Goal: Information Seeking & Learning: Learn about a topic

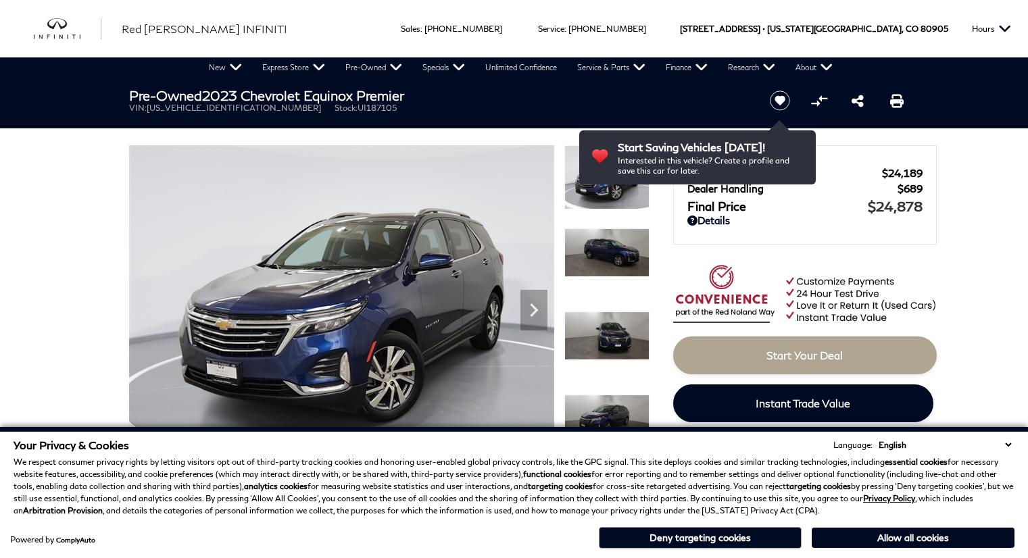
click at [530, 290] on div "Next" at bounding box center [533, 310] width 27 height 41
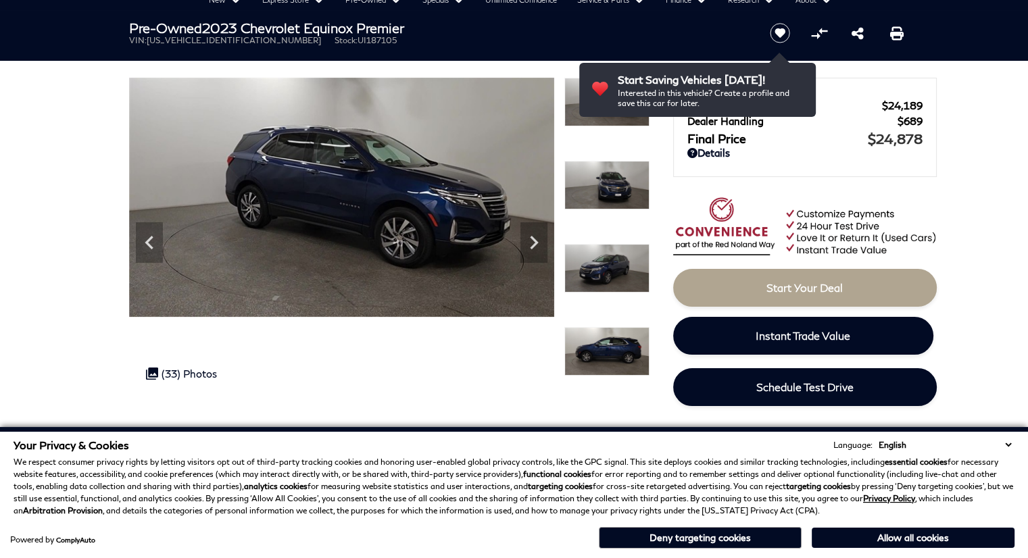
click at [1008, 442] on select "English Spanish / Español English / [GEOGRAPHIC_DATA] Korean / 한국어 Vietnamese /…" at bounding box center [944, 445] width 139 height 13
click at [1008, 443] on select "English Spanish / Español English / [GEOGRAPHIC_DATA] Korean / 한국어 Vietnamese /…" at bounding box center [944, 445] width 139 height 13
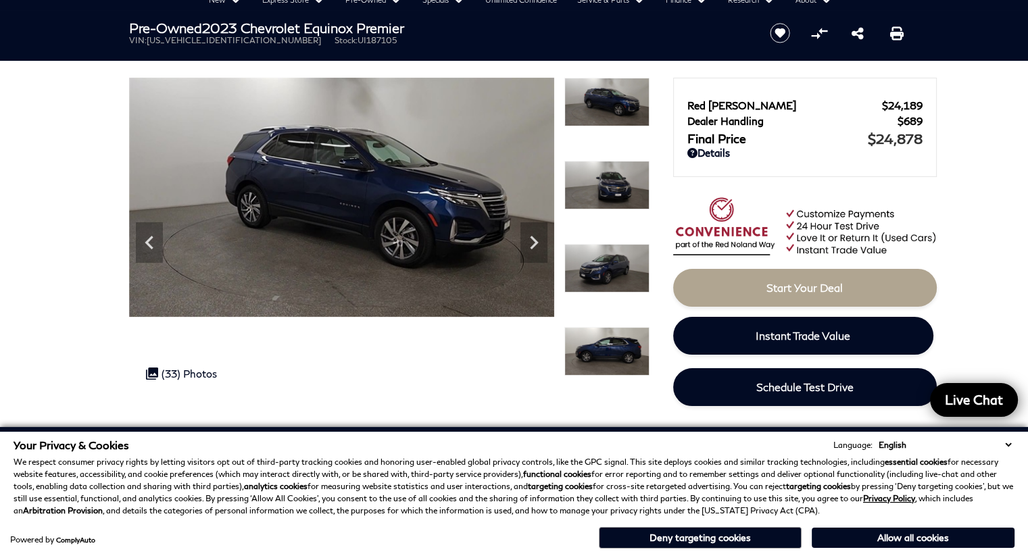
click at [556, 447] on div "Your Privacy & Cookies Language: English Spanish / Español English / [GEOGRAPHI…" at bounding box center [514, 445] width 1001 height 13
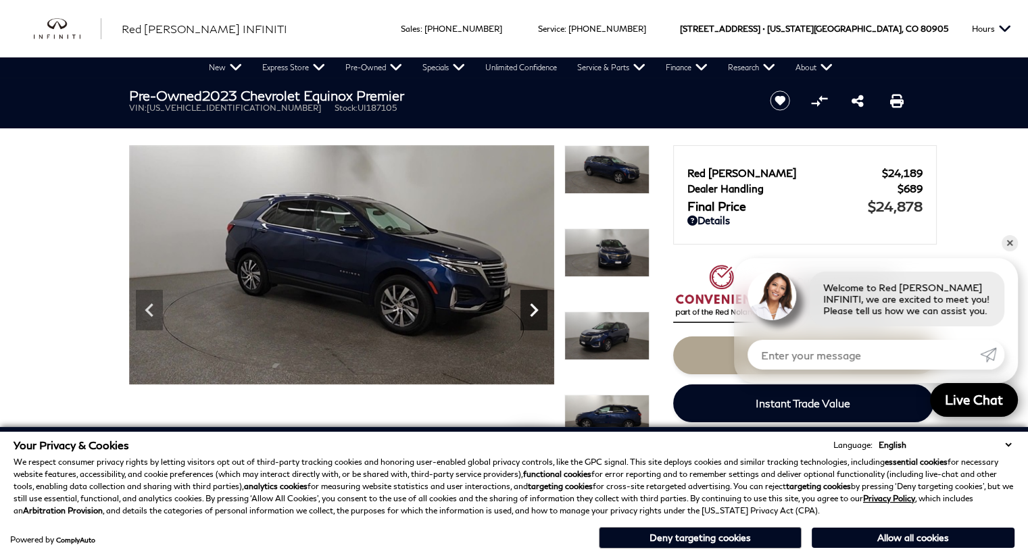
click at [540, 307] on icon "Next" at bounding box center [533, 310] width 27 height 27
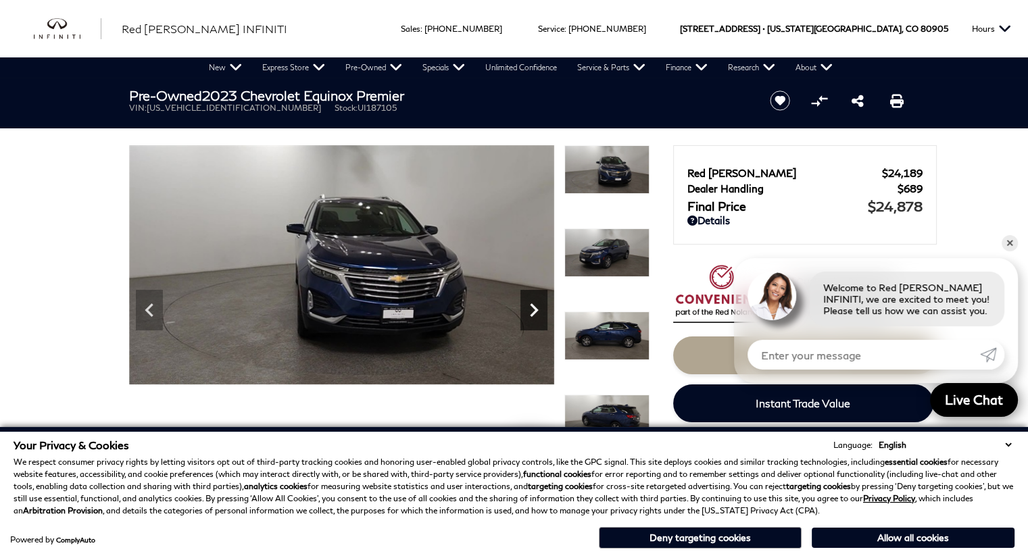
click at [540, 307] on icon "Next" at bounding box center [533, 310] width 27 height 27
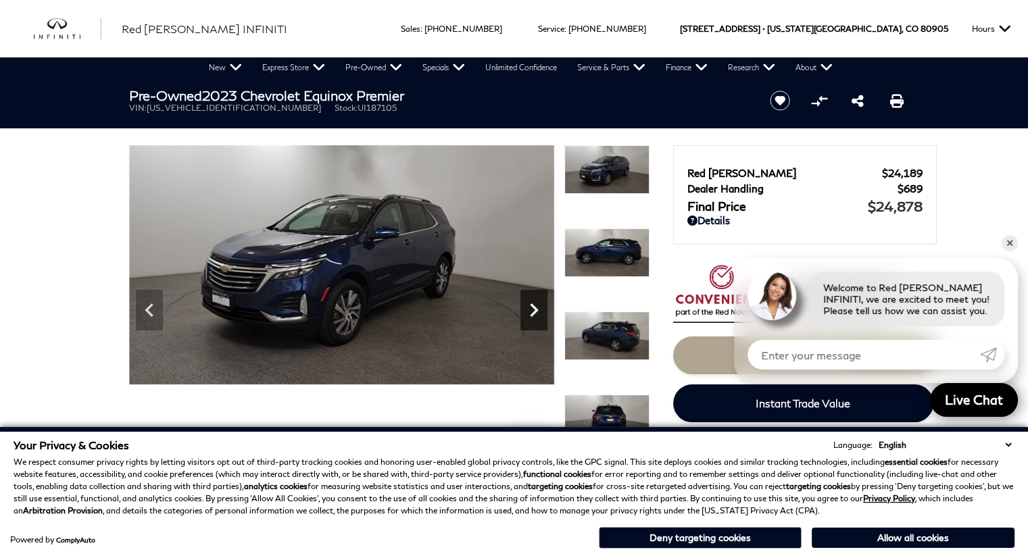
click at [540, 307] on icon "Next" at bounding box center [533, 310] width 27 height 27
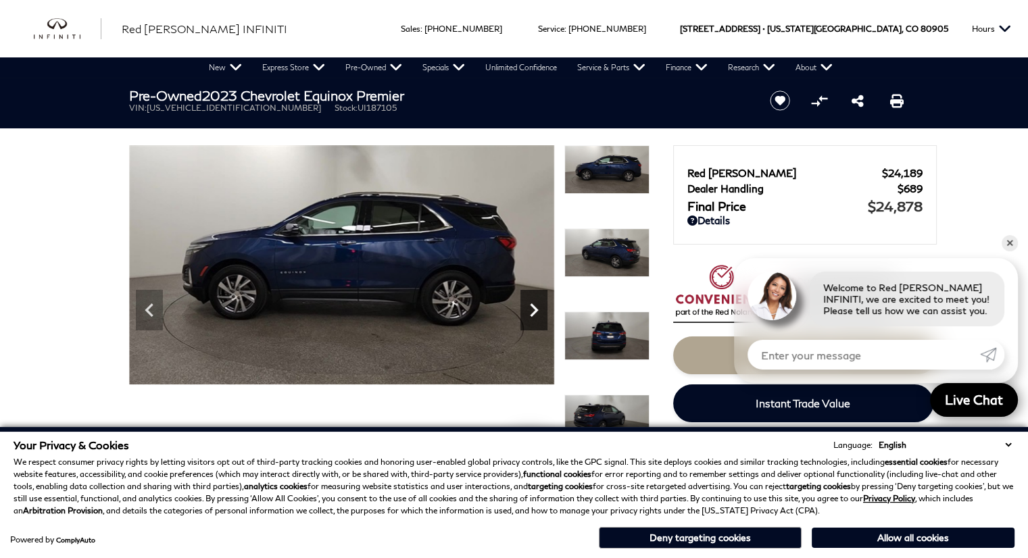
click at [540, 307] on icon "Next" at bounding box center [533, 310] width 27 height 27
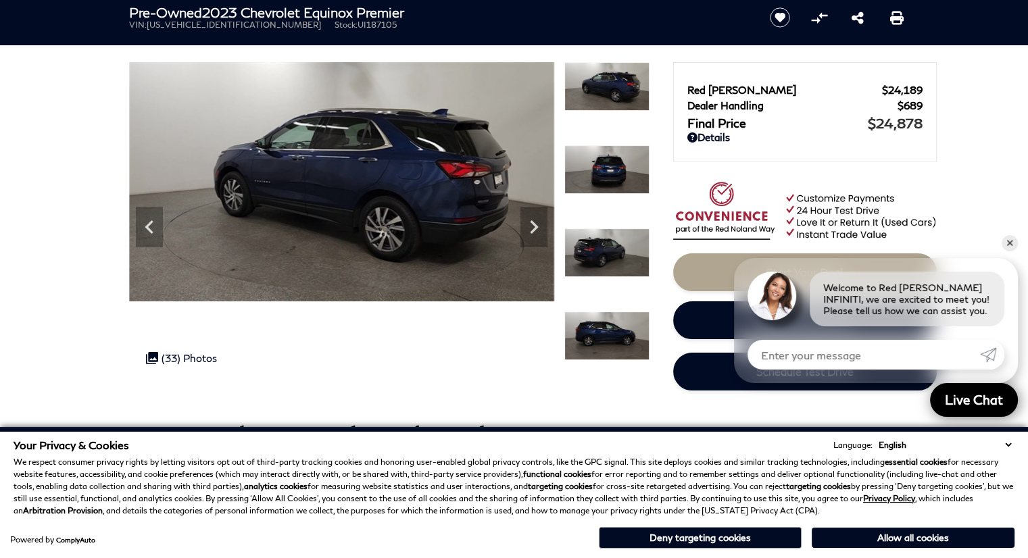
scroll to position [203, 0]
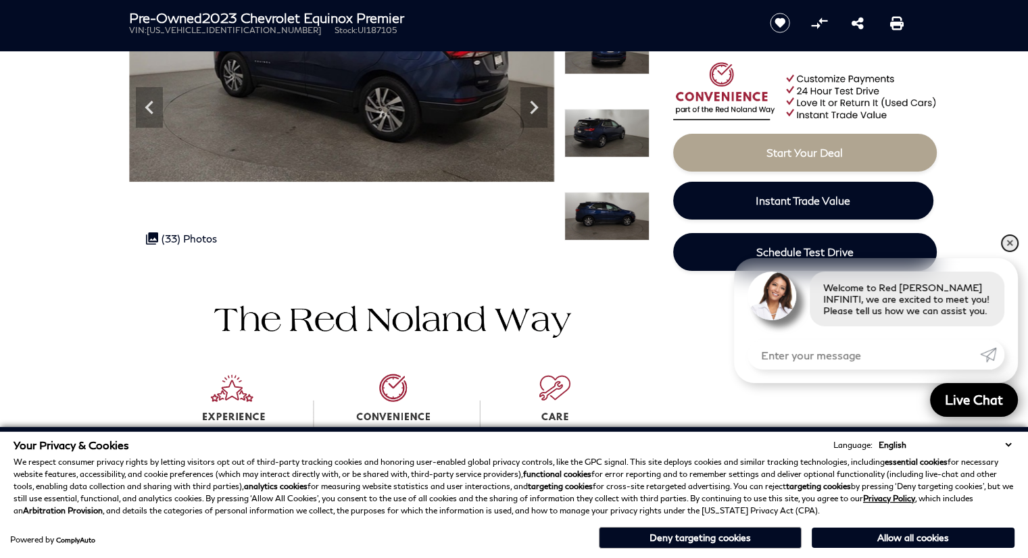
click at [1006, 241] on link "✕" at bounding box center [1009, 243] width 16 height 16
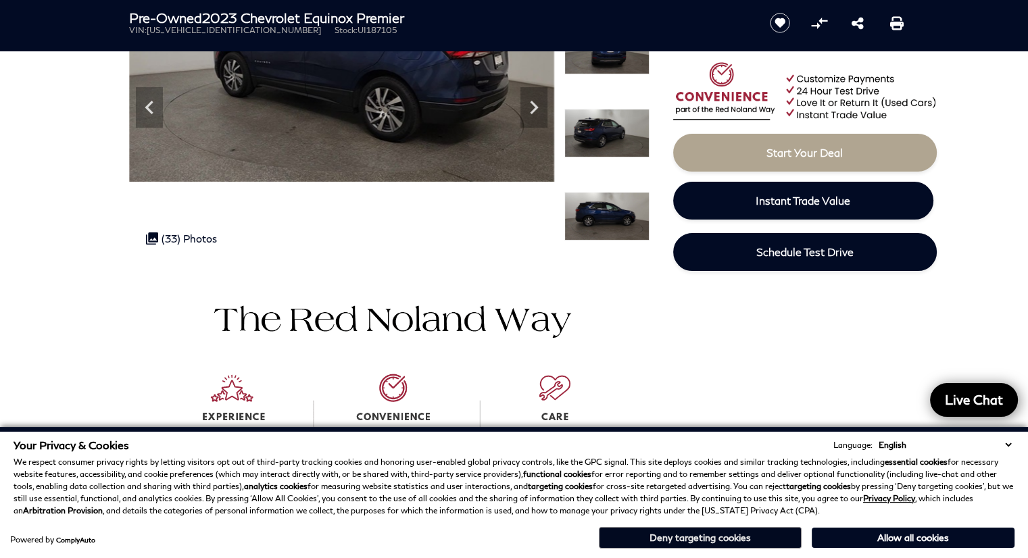
click at [735, 540] on button "Deny targeting cookies" at bounding box center [700, 538] width 203 height 22
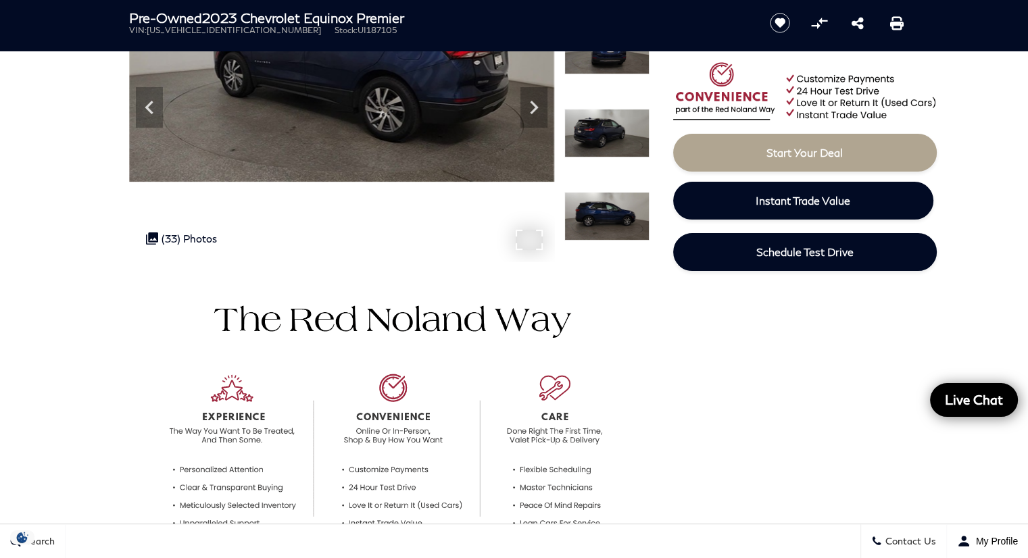
scroll to position [0, 0]
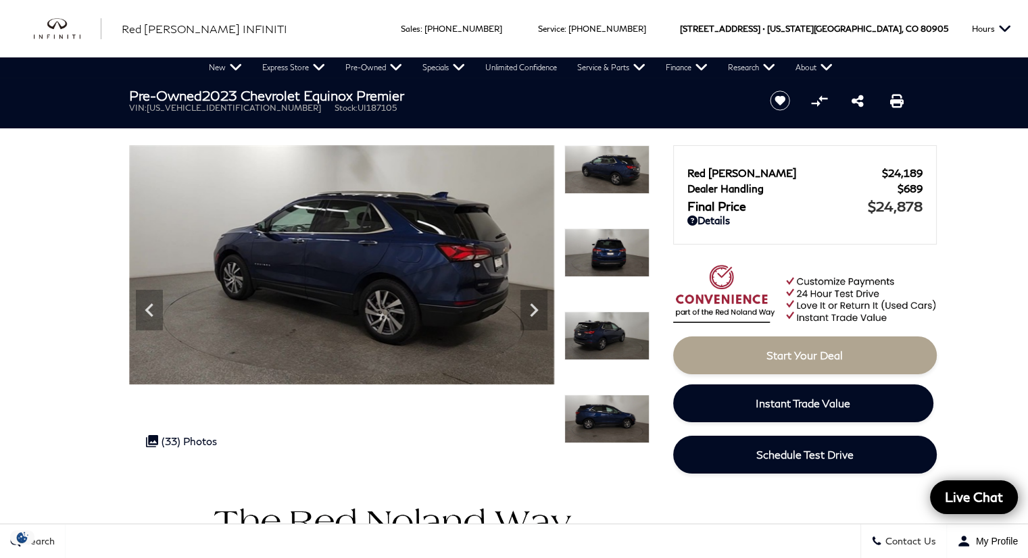
click at [607, 336] on img at bounding box center [606, 335] width 85 height 49
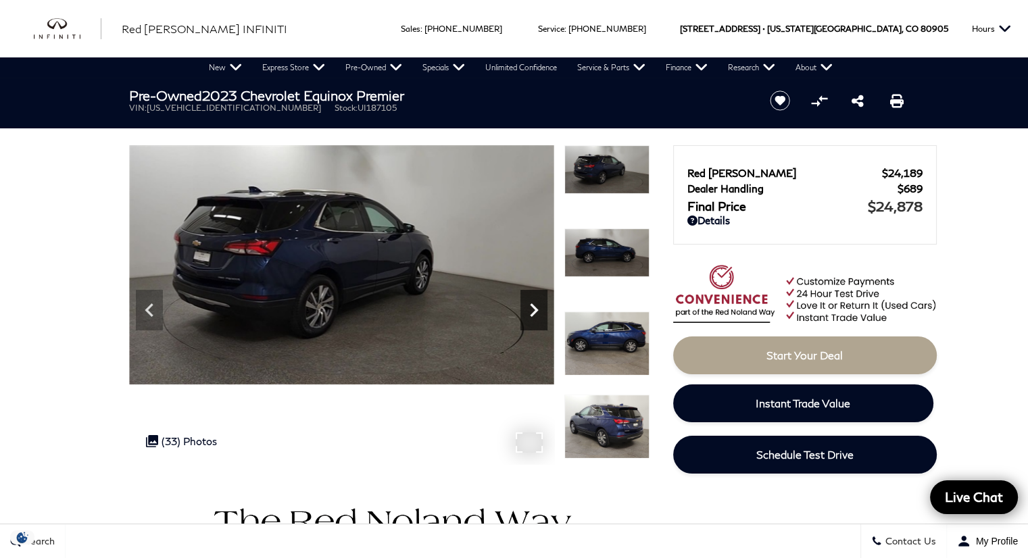
click at [528, 308] on icon "Next" at bounding box center [533, 310] width 27 height 27
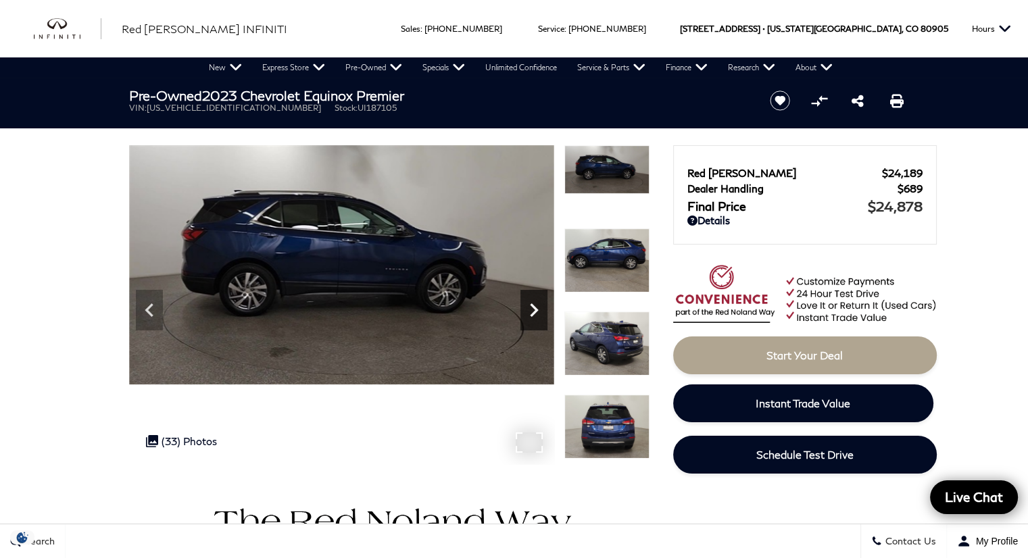
click at [532, 308] on icon "Next" at bounding box center [533, 310] width 27 height 27
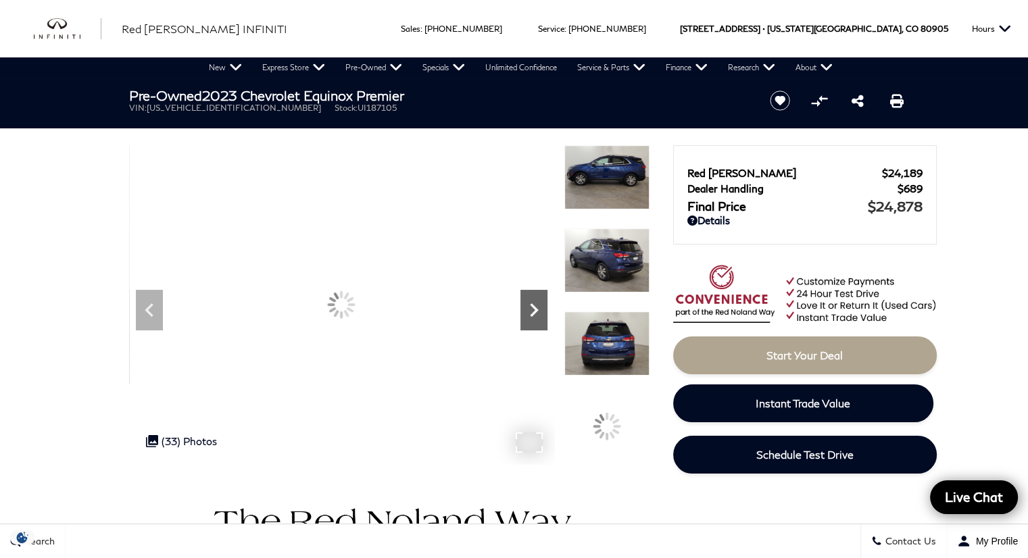
click at [532, 308] on icon "Next" at bounding box center [533, 310] width 27 height 27
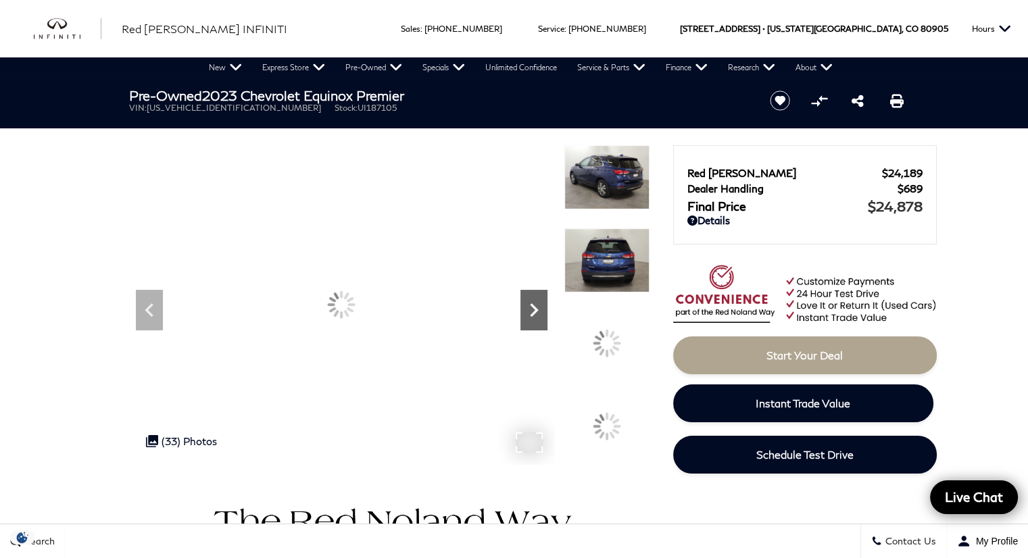
click at [532, 308] on icon "Next" at bounding box center [533, 310] width 27 height 27
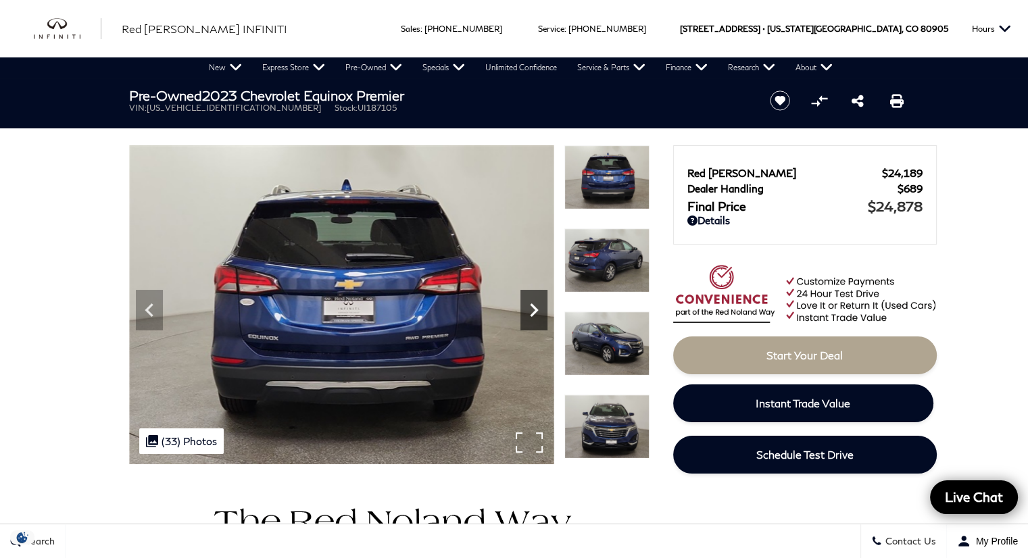
click at [532, 308] on icon "Next" at bounding box center [533, 310] width 27 height 27
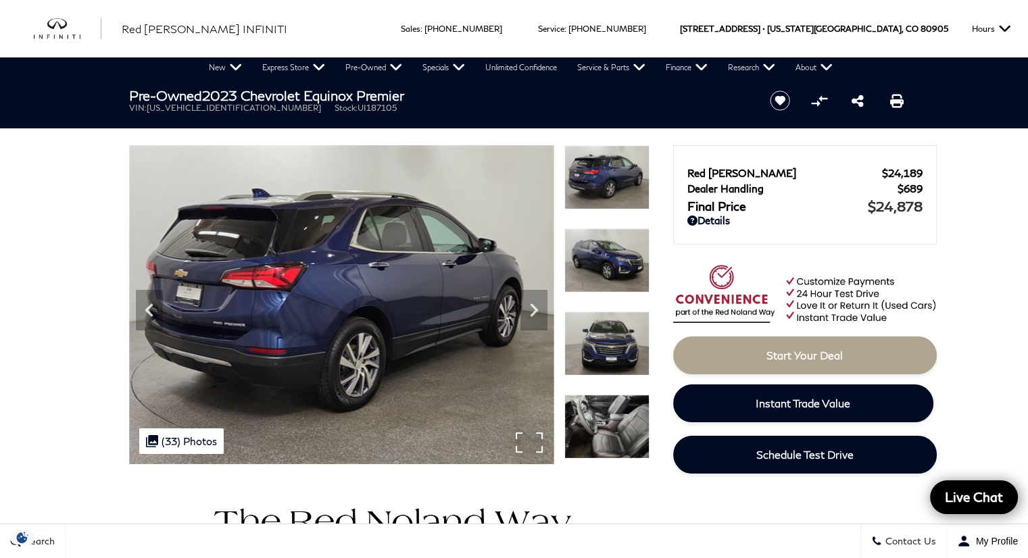
click at [196, 444] on div ".cls-1, .cls-3 { fill: #c50033; } .cls-1 { clip-rule: evenodd; } .cls-2 { clip-…" at bounding box center [181, 441] width 84 height 26
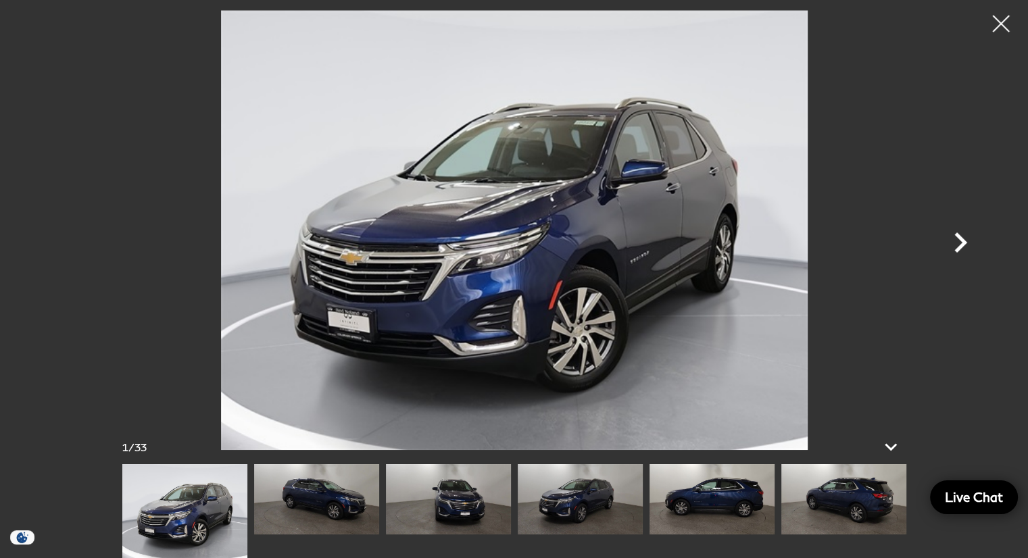
click at [960, 239] on icon "Next" at bounding box center [960, 242] width 13 height 20
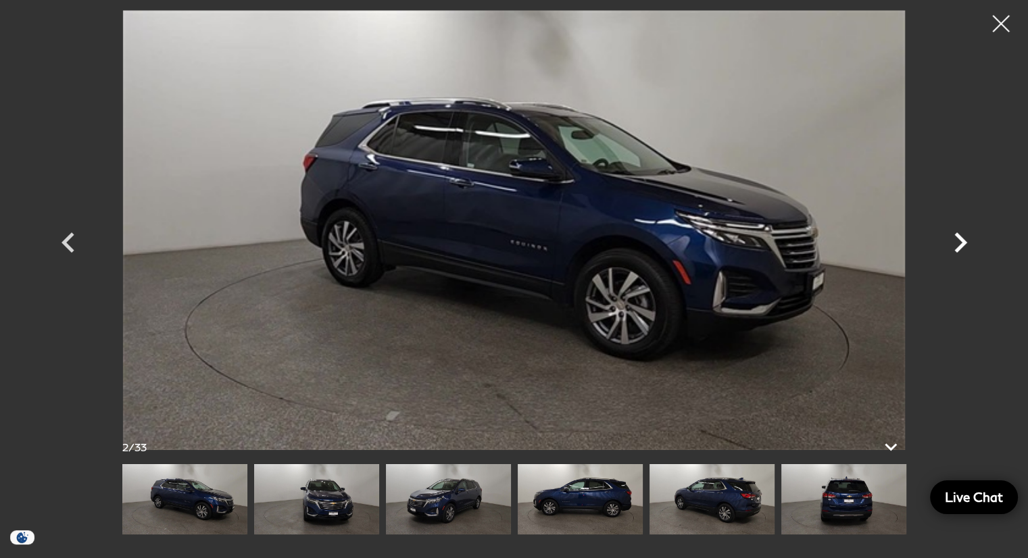
click at [960, 239] on icon "Next" at bounding box center [960, 242] width 13 height 20
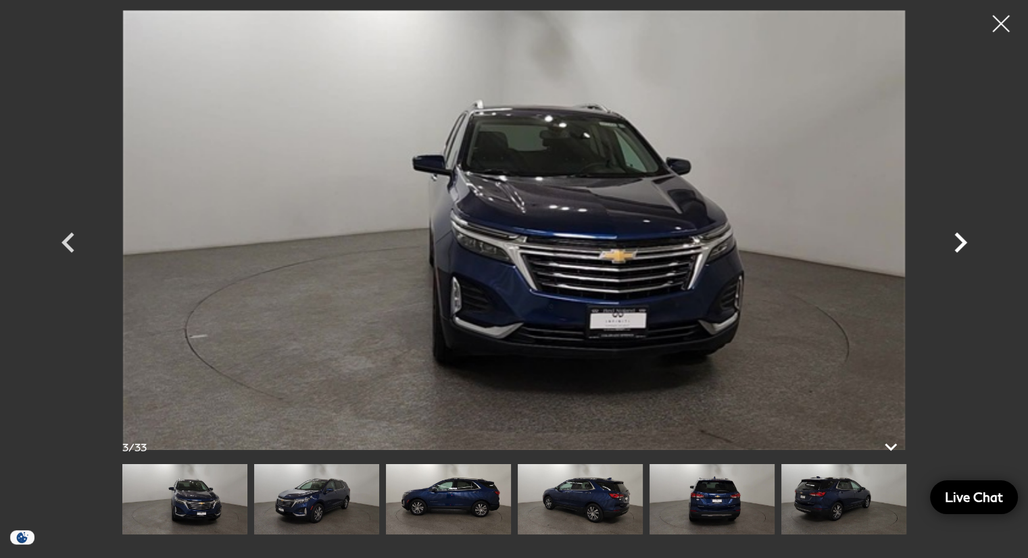
click at [960, 239] on icon "Next" at bounding box center [960, 242] width 13 height 20
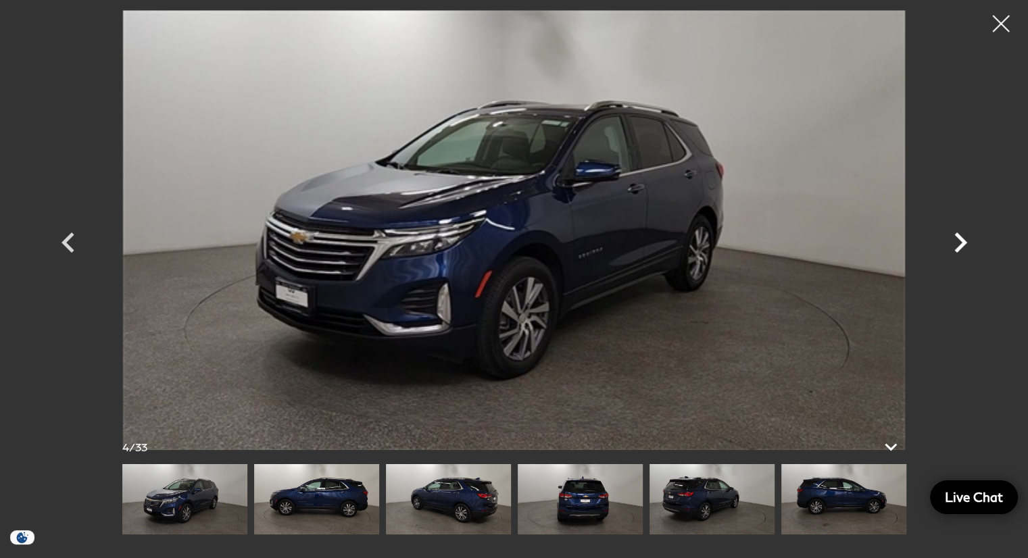
click at [960, 239] on icon "Next" at bounding box center [960, 242] width 13 height 20
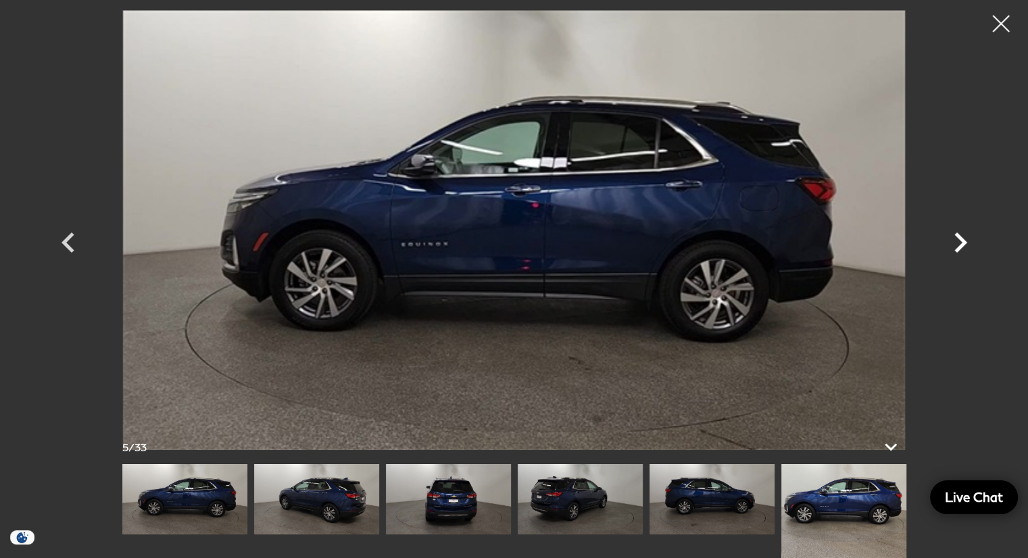
click at [960, 239] on icon "Next" at bounding box center [960, 242] width 13 height 20
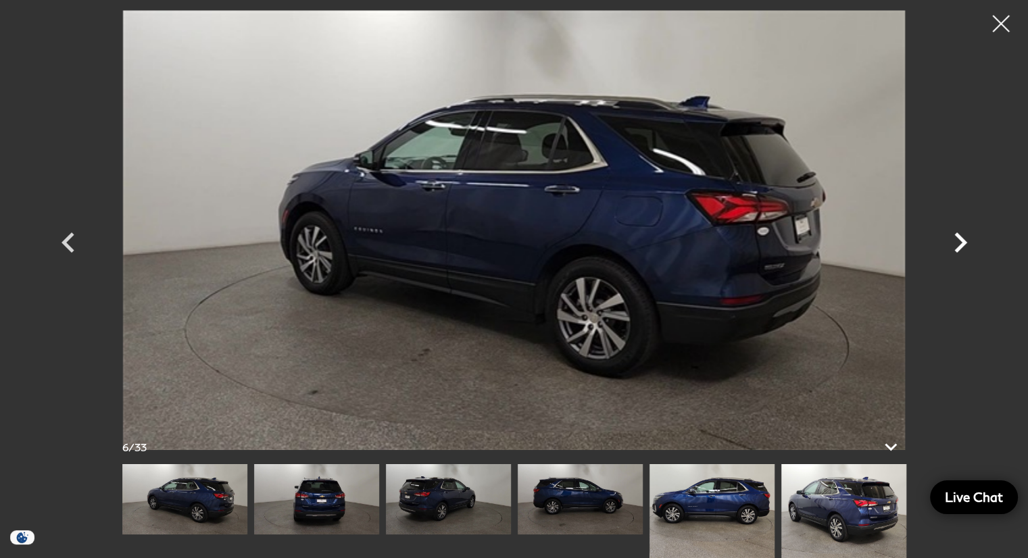
click at [960, 239] on icon "Next" at bounding box center [960, 242] width 13 height 20
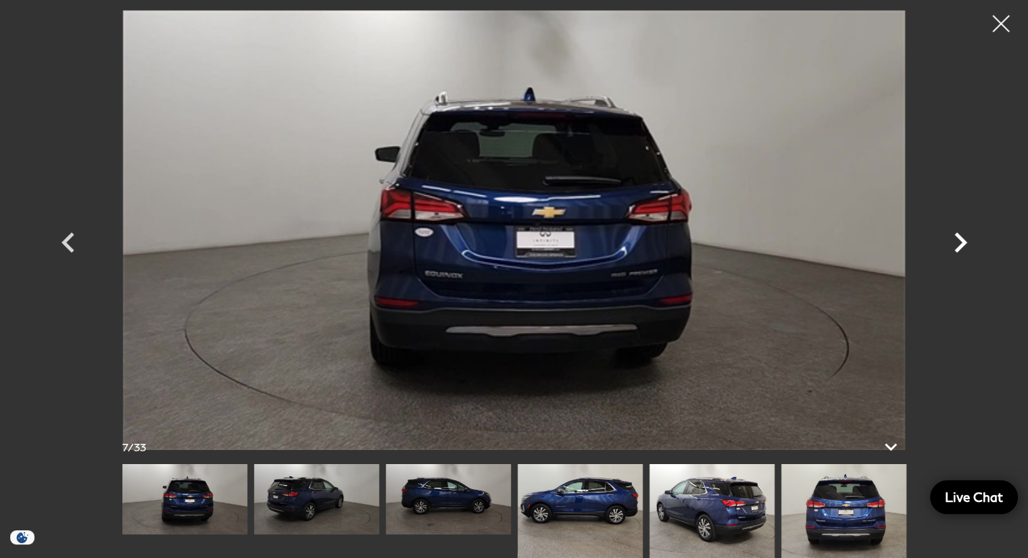
click at [960, 239] on icon "Next" at bounding box center [960, 242] width 13 height 20
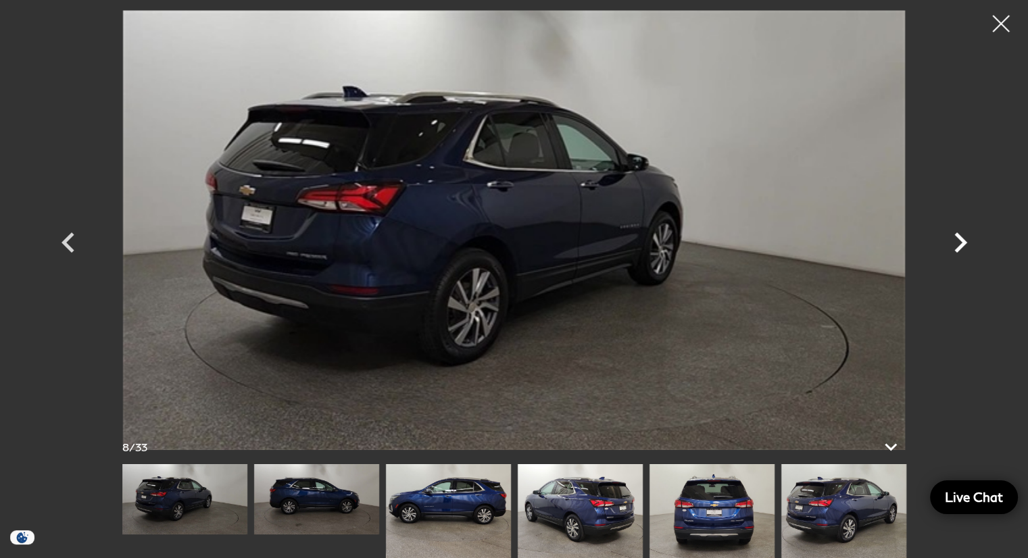
click at [960, 239] on icon "Next" at bounding box center [960, 242] width 13 height 20
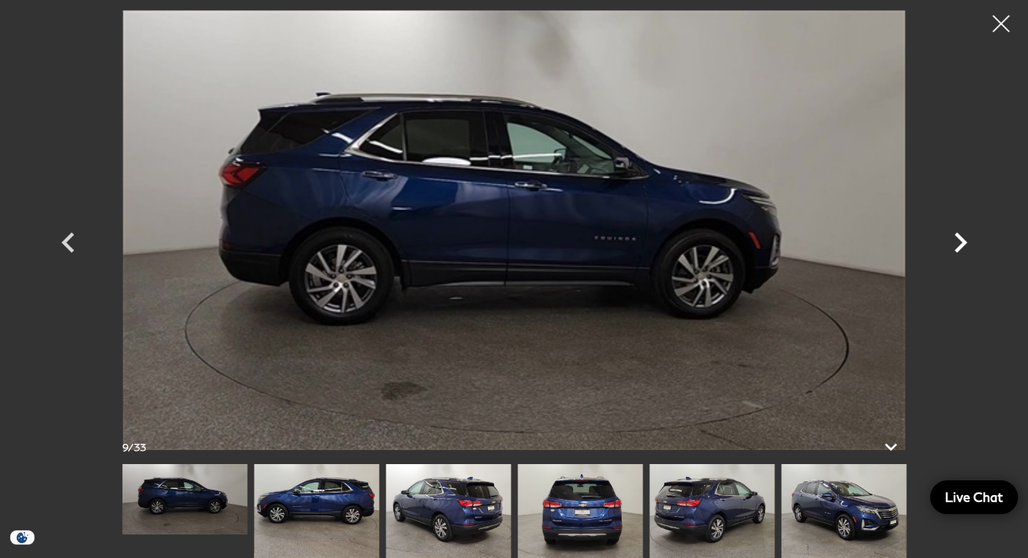
click at [960, 239] on icon "Next" at bounding box center [960, 242] width 13 height 20
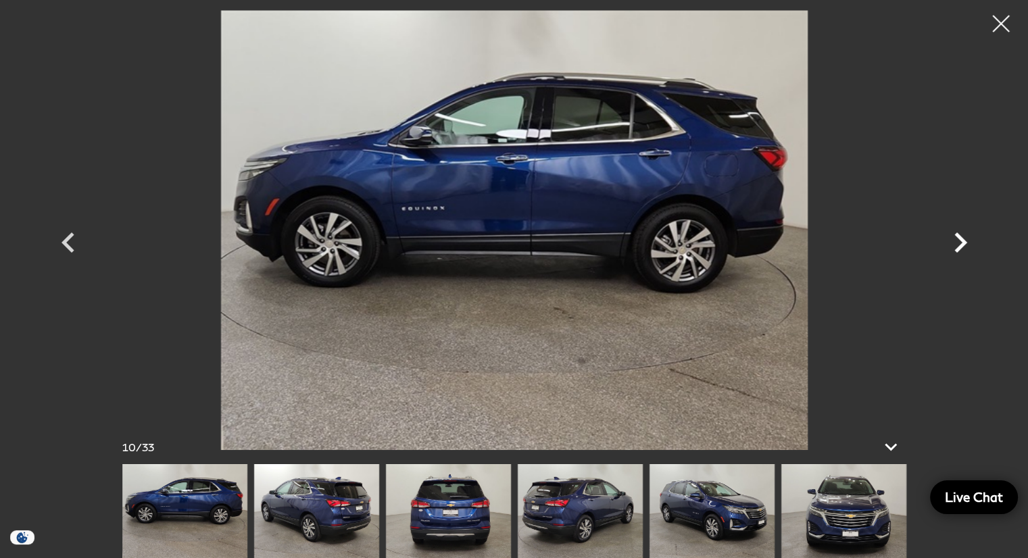
click at [960, 239] on icon "Next" at bounding box center [960, 242] width 13 height 20
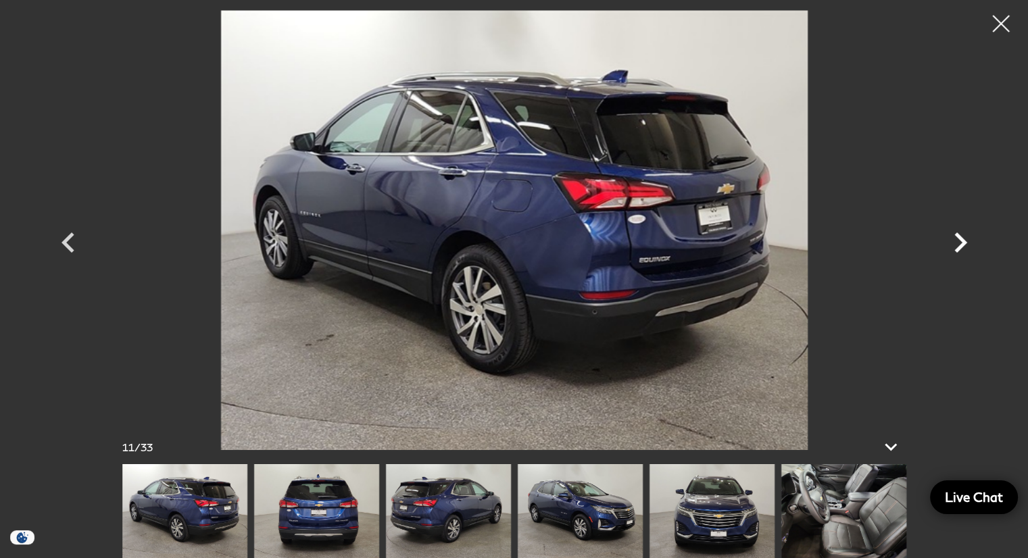
click at [960, 239] on icon "Next" at bounding box center [960, 242] width 13 height 20
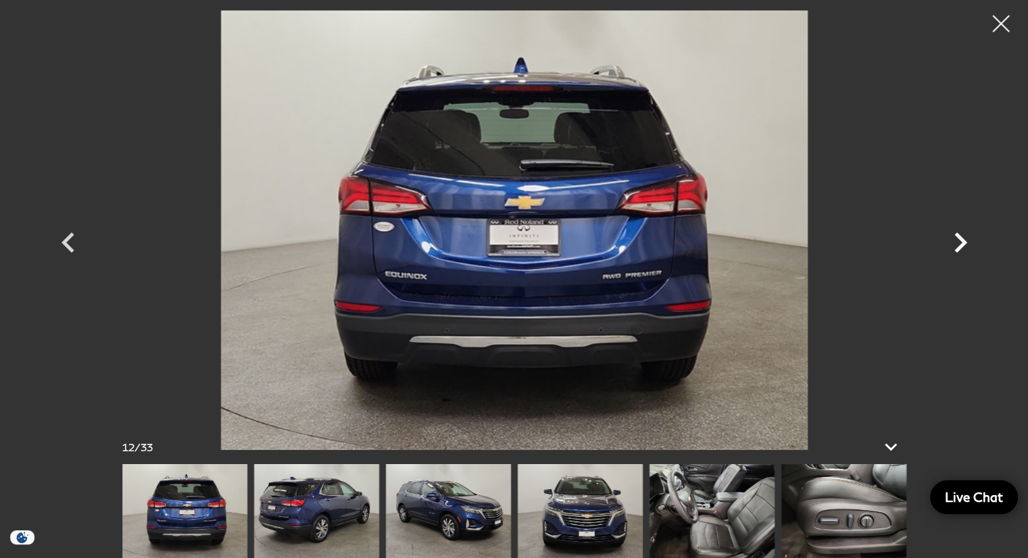
click at [960, 239] on icon "Next" at bounding box center [960, 242] width 13 height 20
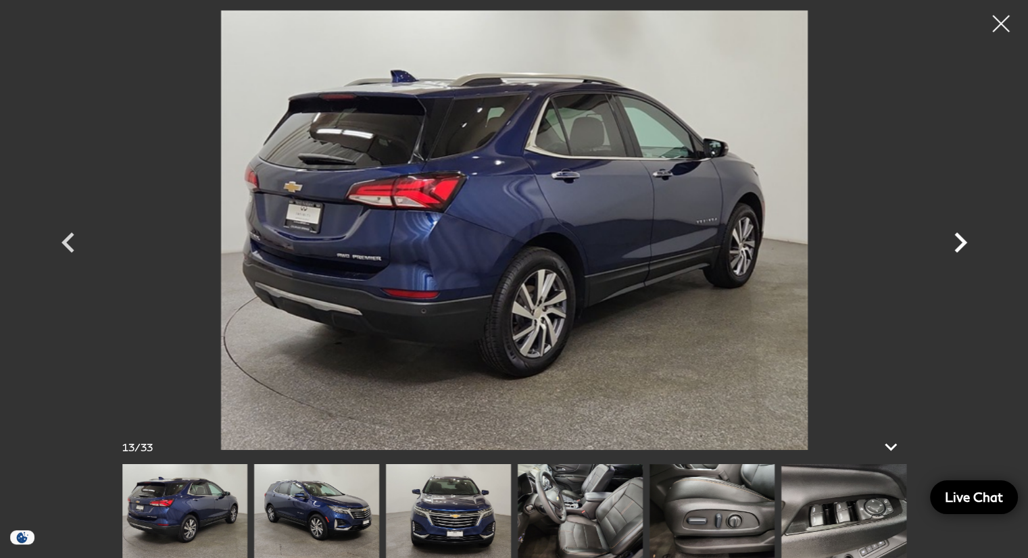
click at [960, 239] on icon "Next" at bounding box center [960, 242] width 13 height 20
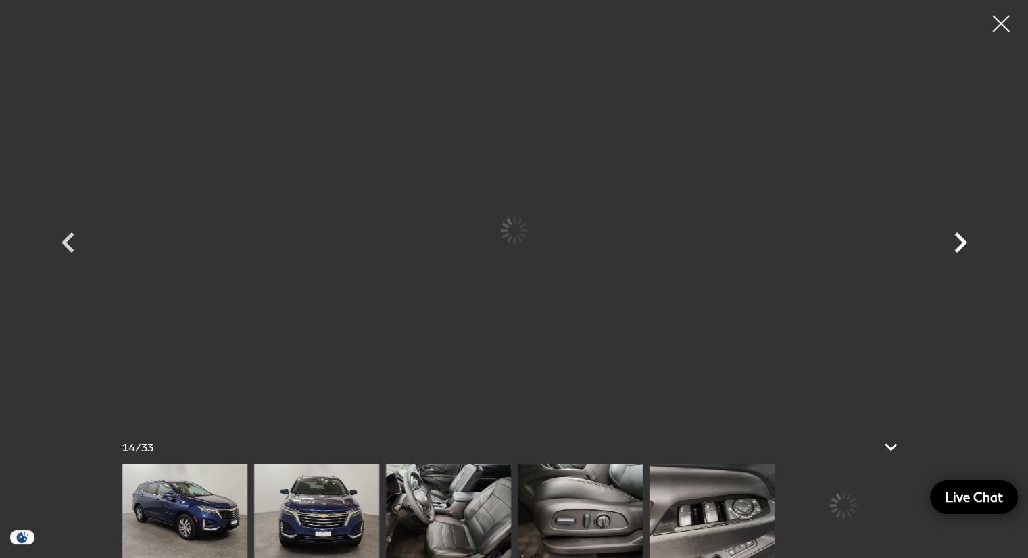
click at [960, 239] on icon "Next" at bounding box center [960, 242] width 13 height 20
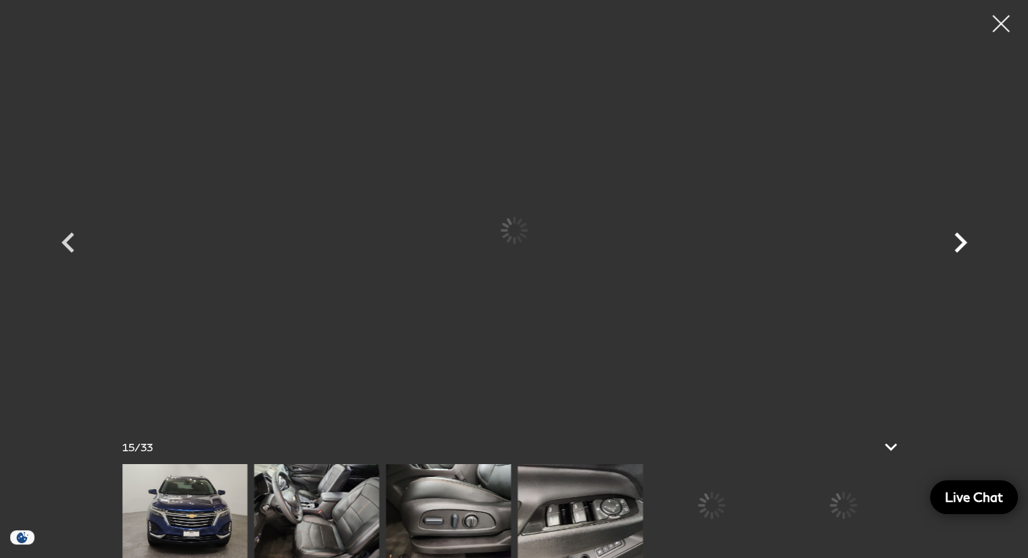
click at [960, 239] on icon "Next" at bounding box center [960, 242] width 13 height 20
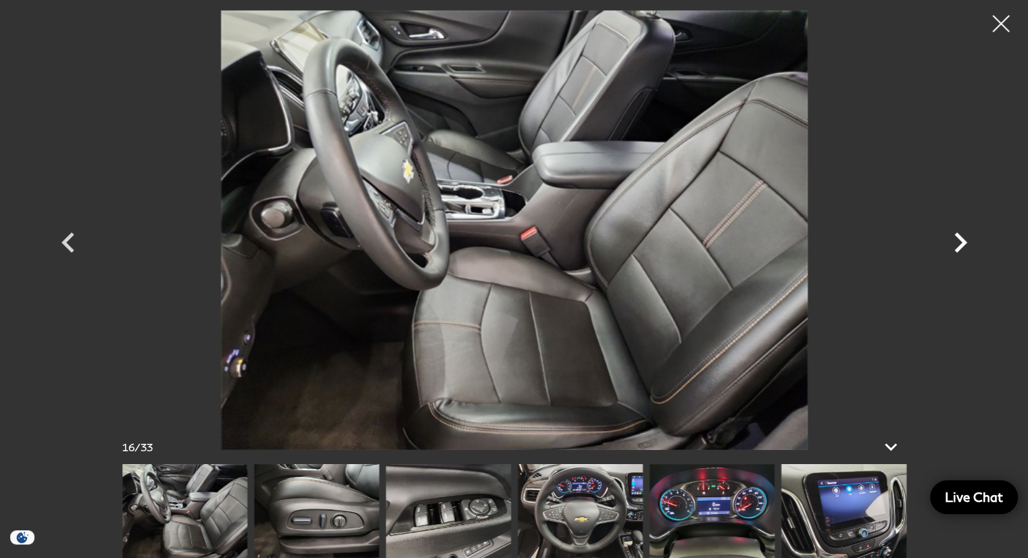
click at [960, 239] on icon "Next" at bounding box center [960, 242] width 13 height 20
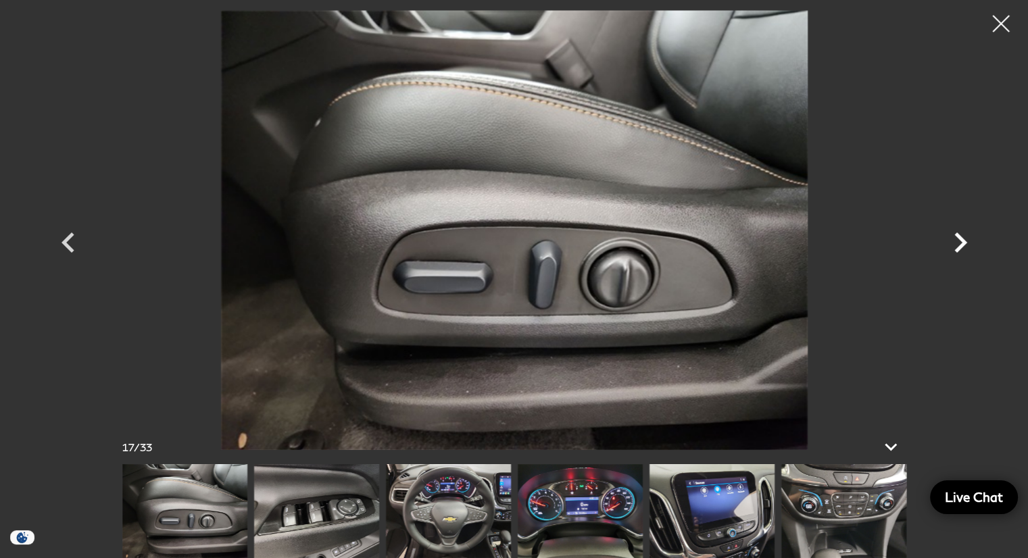
click at [960, 237] on icon "Next" at bounding box center [960, 242] width 13 height 20
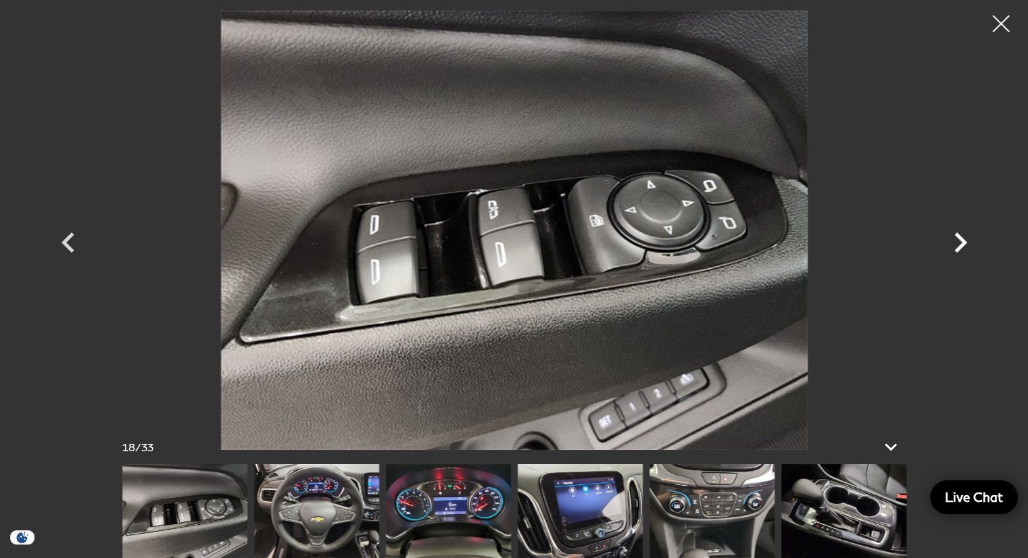
click at [960, 237] on icon "Next" at bounding box center [960, 242] width 13 height 20
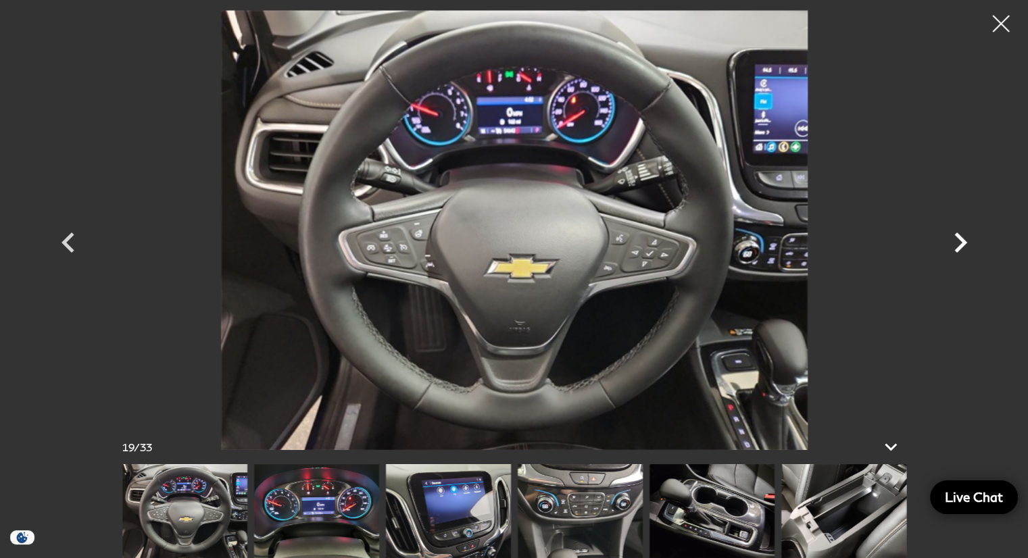
click at [960, 237] on icon "Next" at bounding box center [960, 242] width 13 height 20
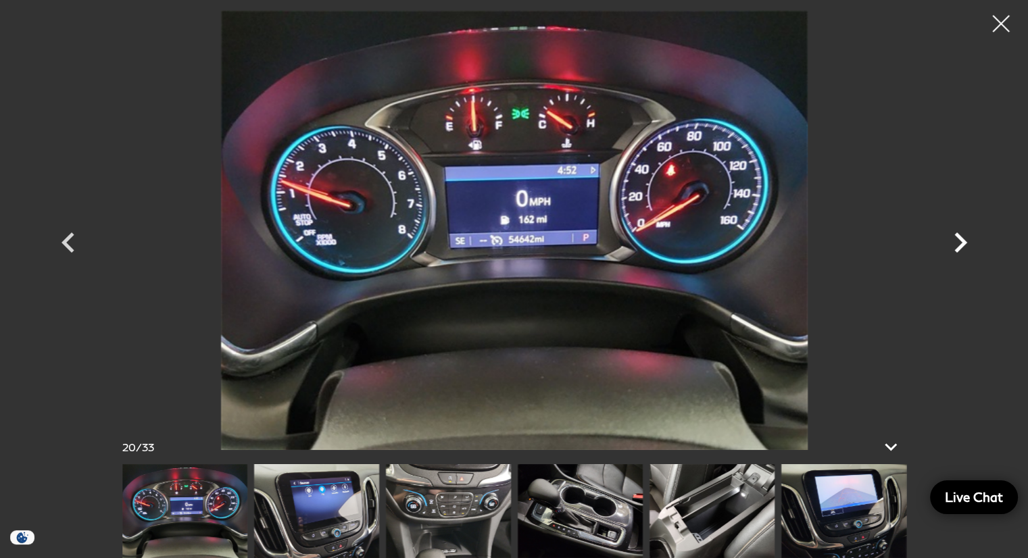
click at [960, 237] on icon "Next" at bounding box center [960, 242] width 13 height 20
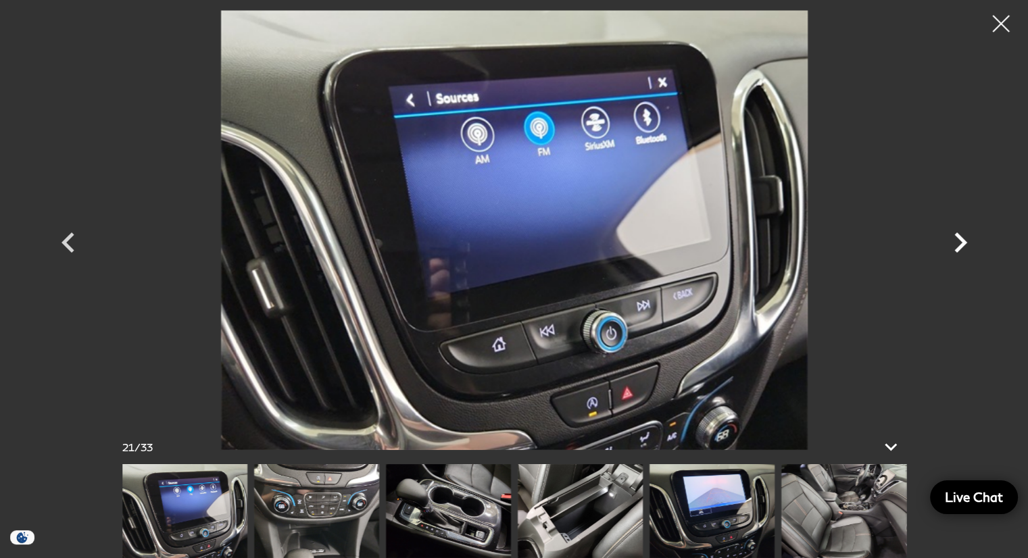
click at [960, 237] on icon "Next" at bounding box center [960, 242] width 13 height 20
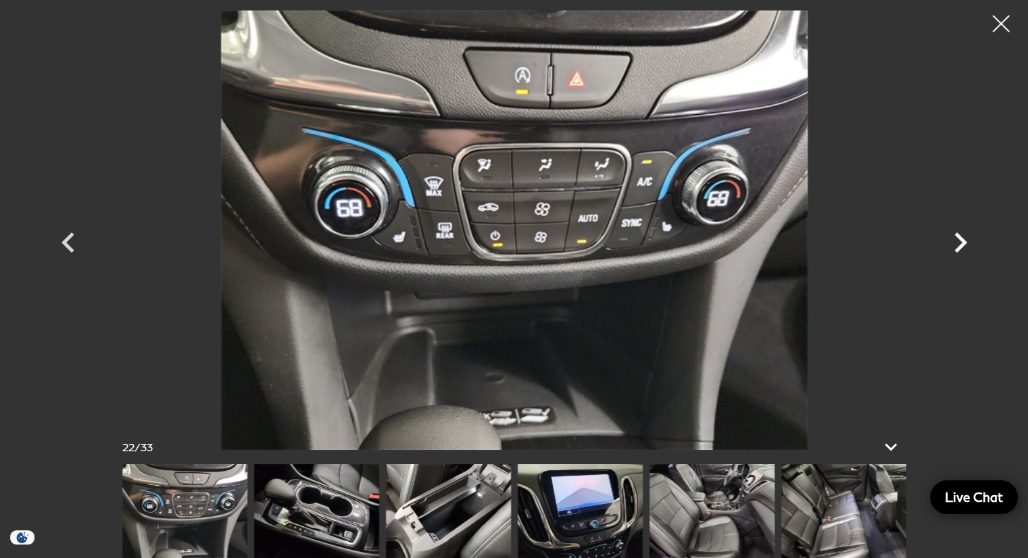
click at [960, 237] on icon "Next" at bounding box center [960, 242] width 13 height 20
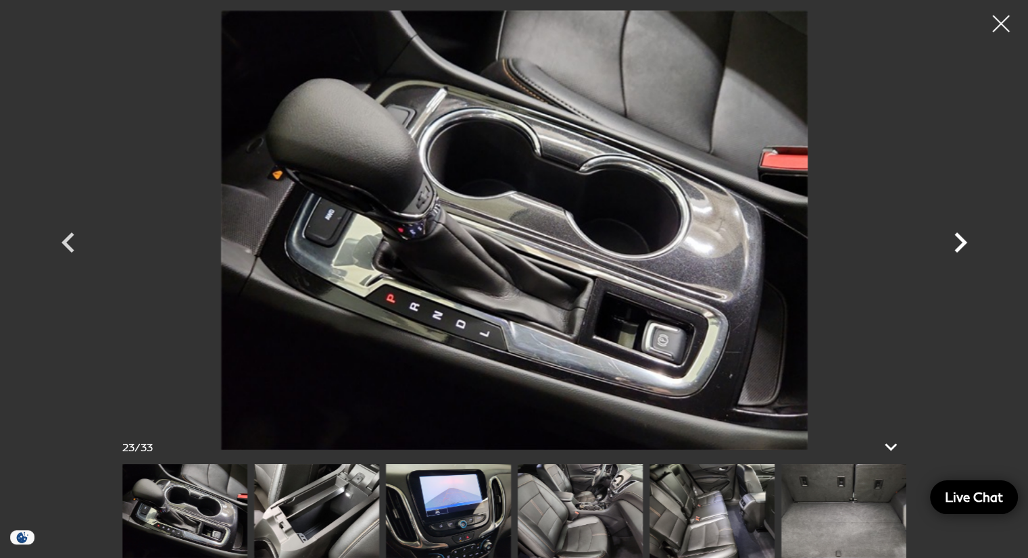
click at [960, 237] on icon "Next" at bounding box center [960, 242] width 13 height 20
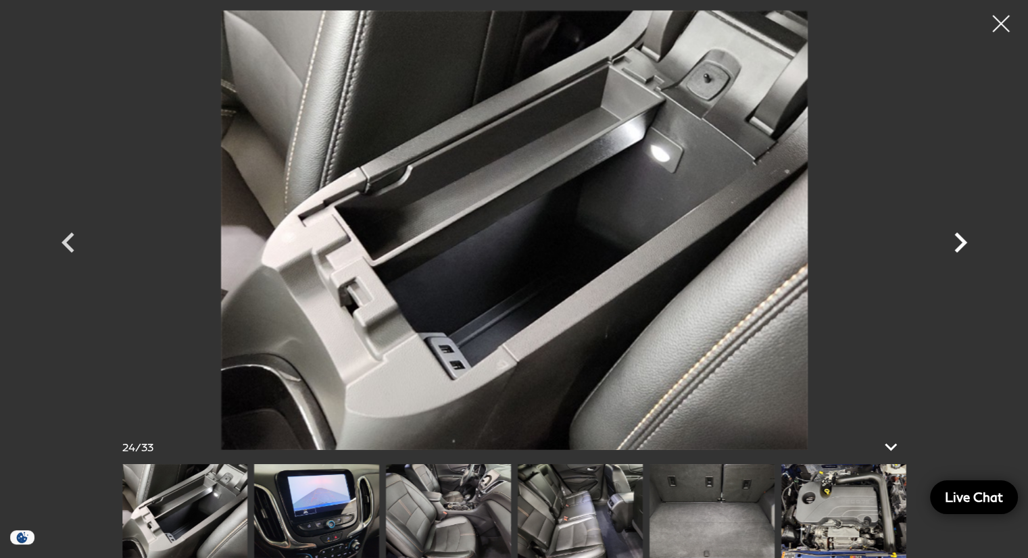
click at [960, 237] on icon "Next" at bounding box center [960, 242] width 13 height 20
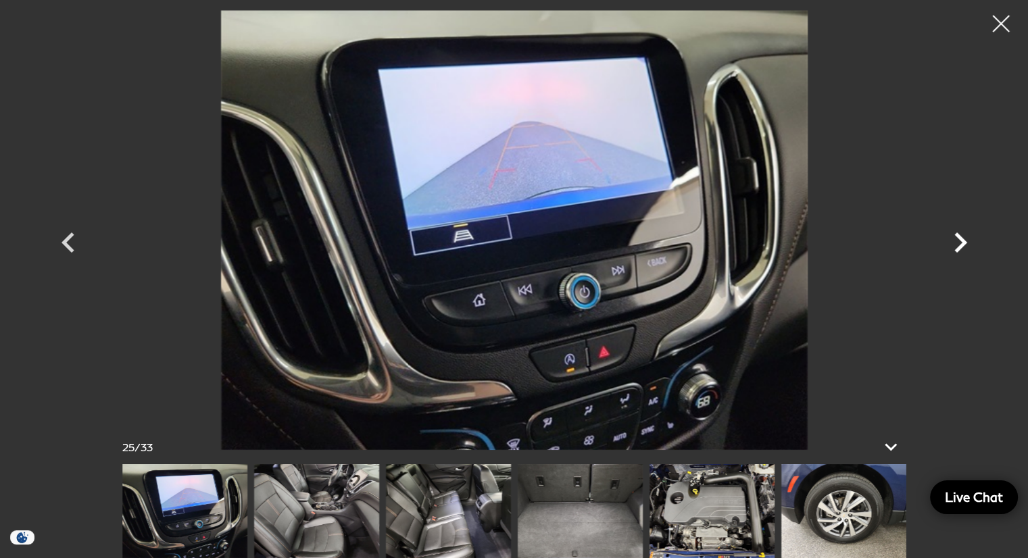
click at [960, 237] on icon "Next" at bounding box center [960, 242] width 13 height 20
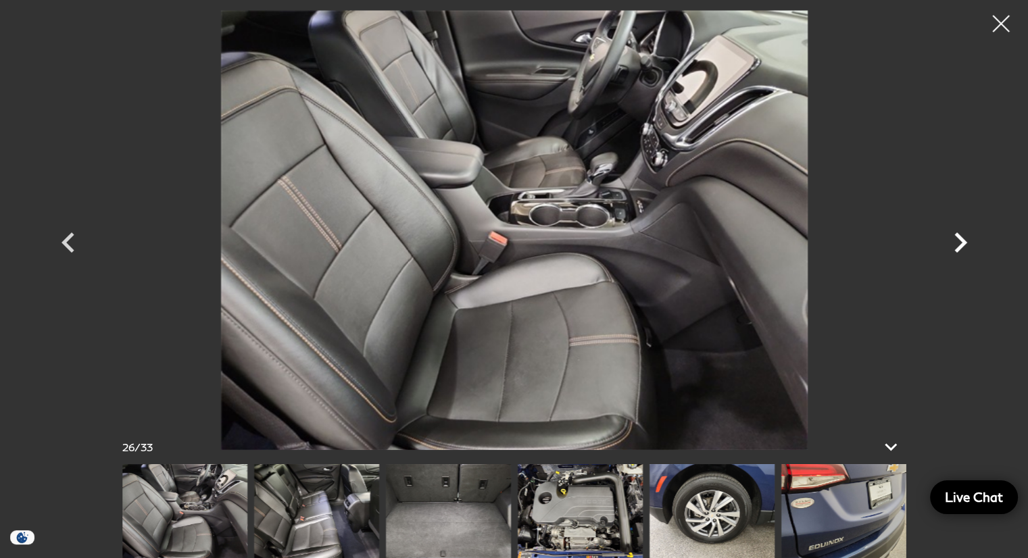
click at [960, 237] on icon "Next" at bounding box center [960, 242] width 13 height 20
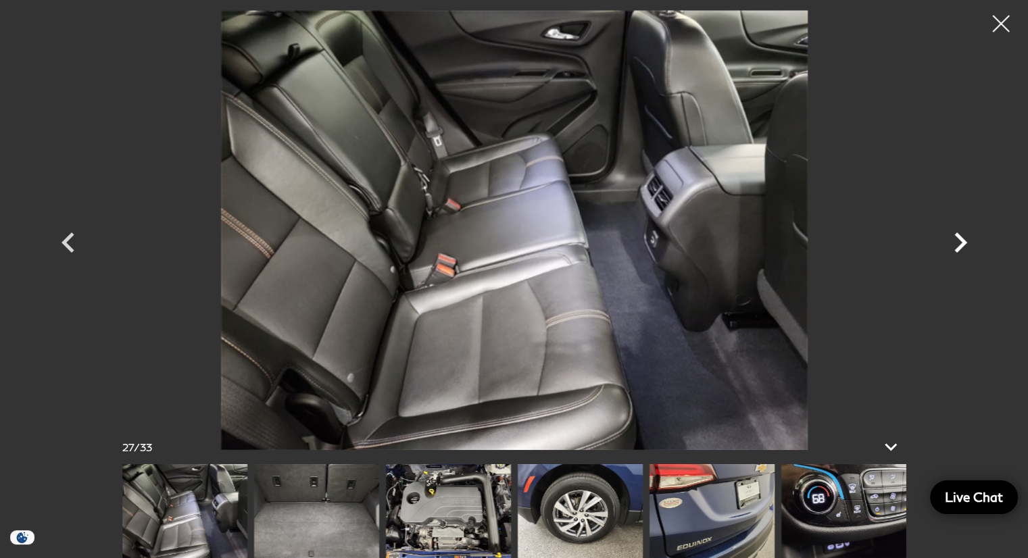
click at [960, 237] on icon "Next" at bounding box center [960, 242] width 13 height 20
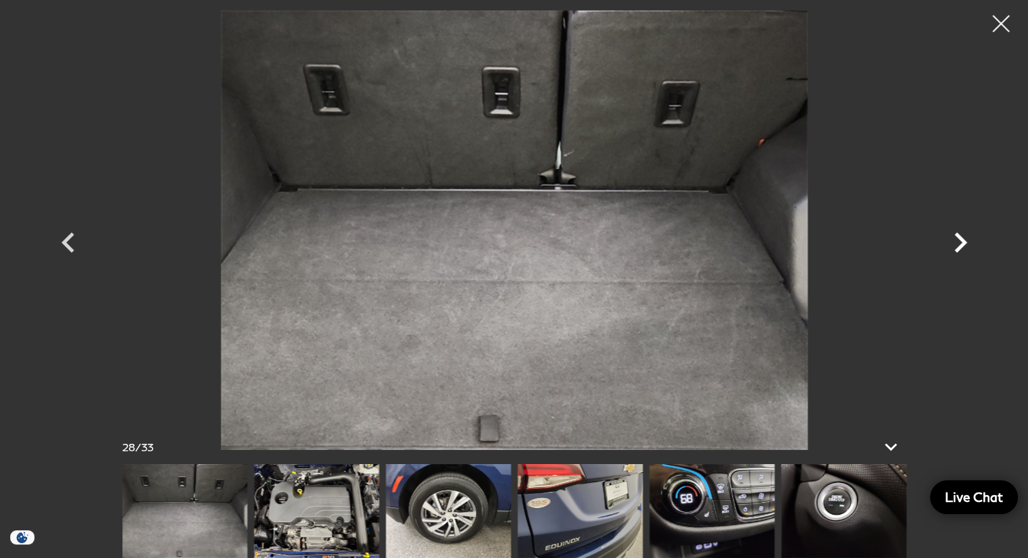
click at [960, 237] on icon "Next" at bounding box center [960, 242] width 13 height 20
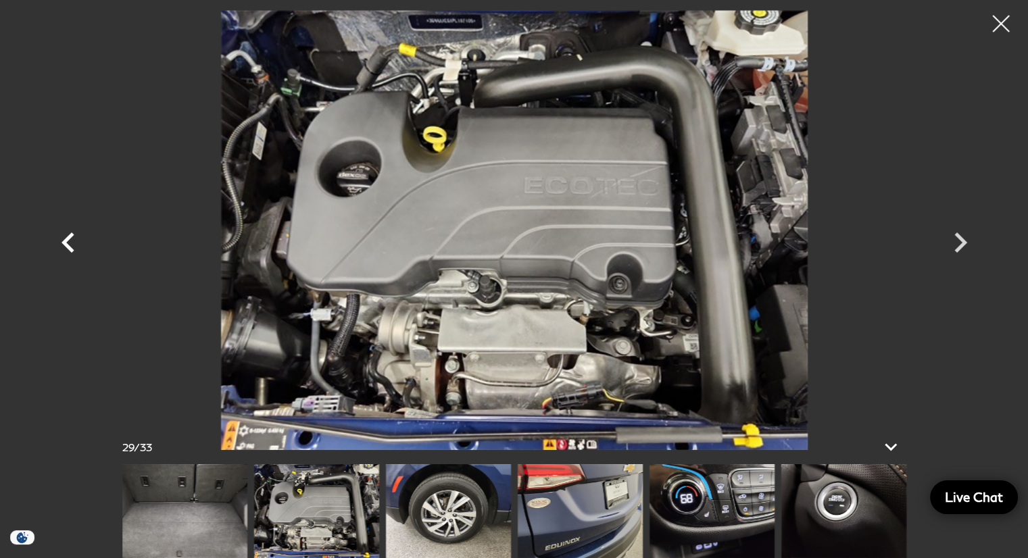
click at [66, 239] on icon "Previous" at bounding box center [67, 242] width 13 height 20
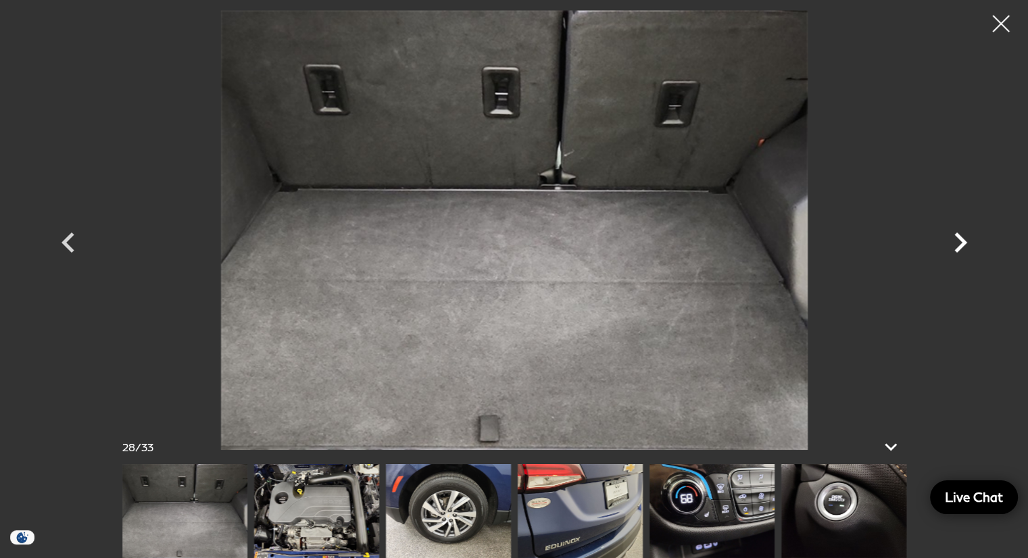
click at [955, 241] on icon "Next" at bounding box center [960, 242] width 41 height 41
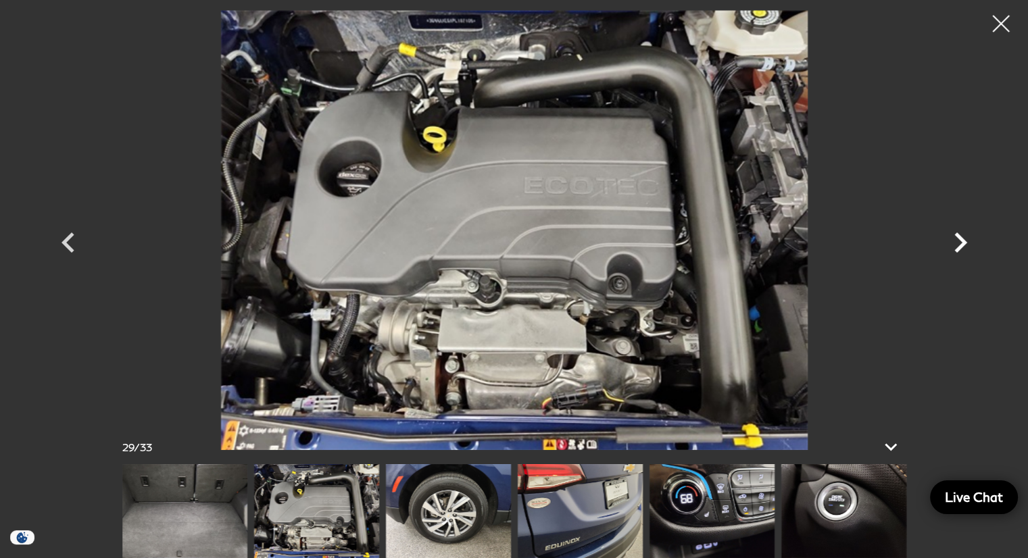
click at [962, 241] on icon "Next" at bounding box center [960, 242] width 13 height 20
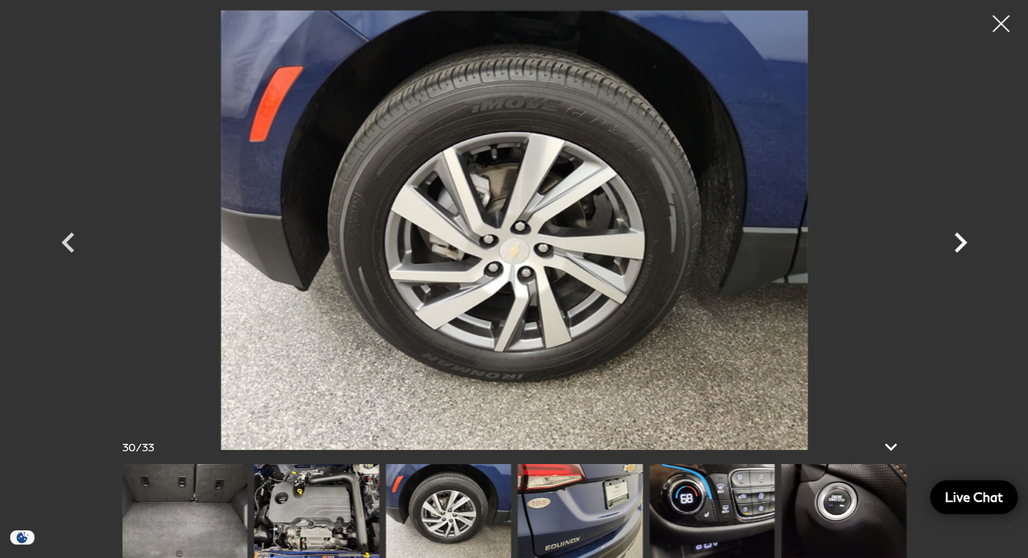
click at [962, 241] on icon "Next" at bounding box center [960, 242] width 13 height 20
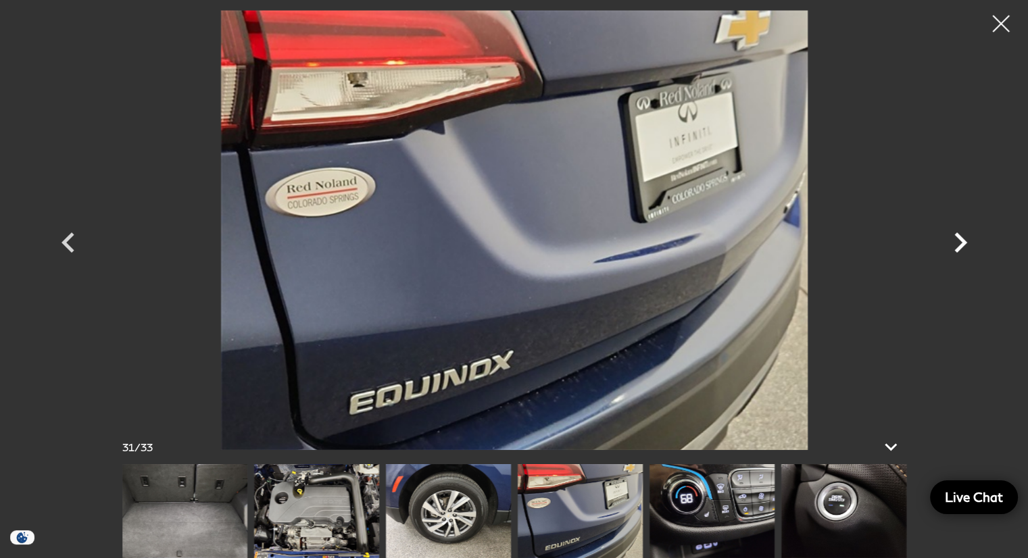
click at [962, 241] on icon "Next" at bounding box center [960, 242] width 13 height 20
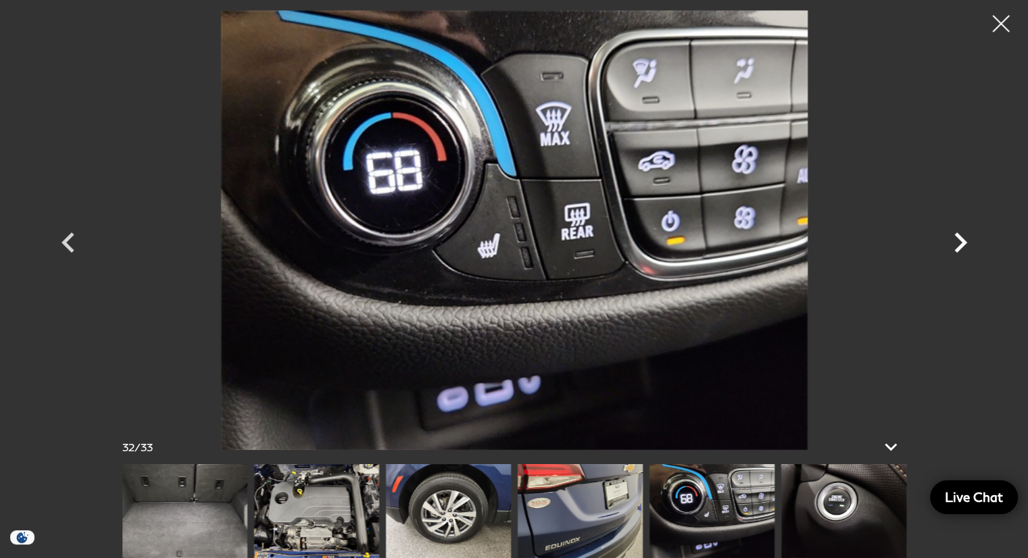
click at [962, 241] on icon "Next" at bounding box center [960, 242] width 13 height 20
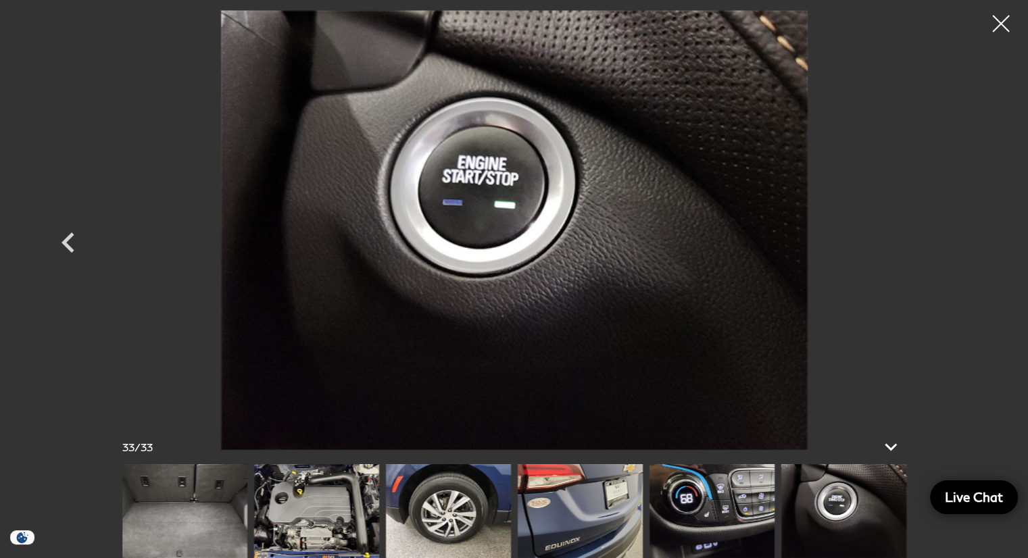
click at [962, 241] on div at bounding box center [514, 230] width 946 height 440
click at [713, 509] on img at bounding box center [711, 511] width 125 height 94
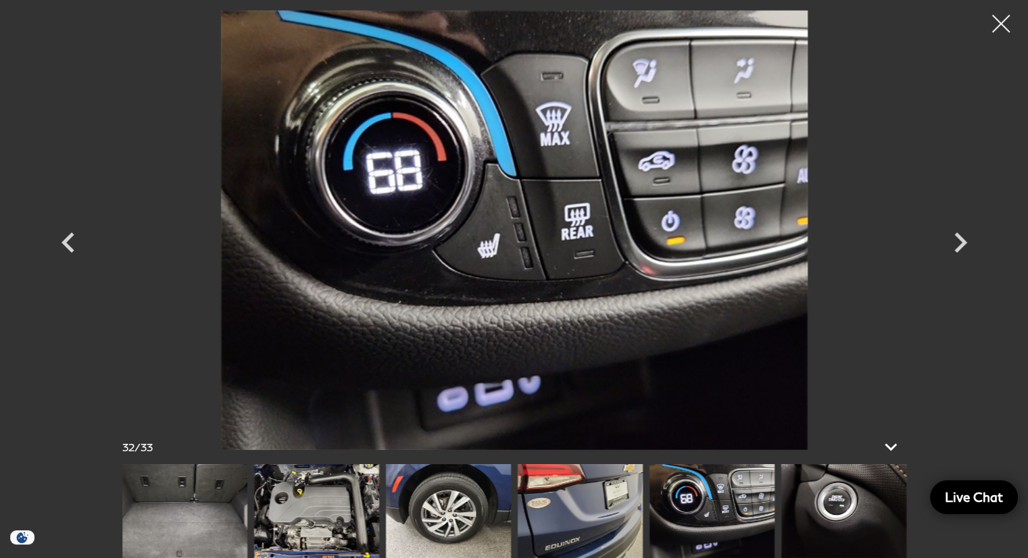
click at [1001, 22] on div at bounding box center [1001, 24] width 36 height 36
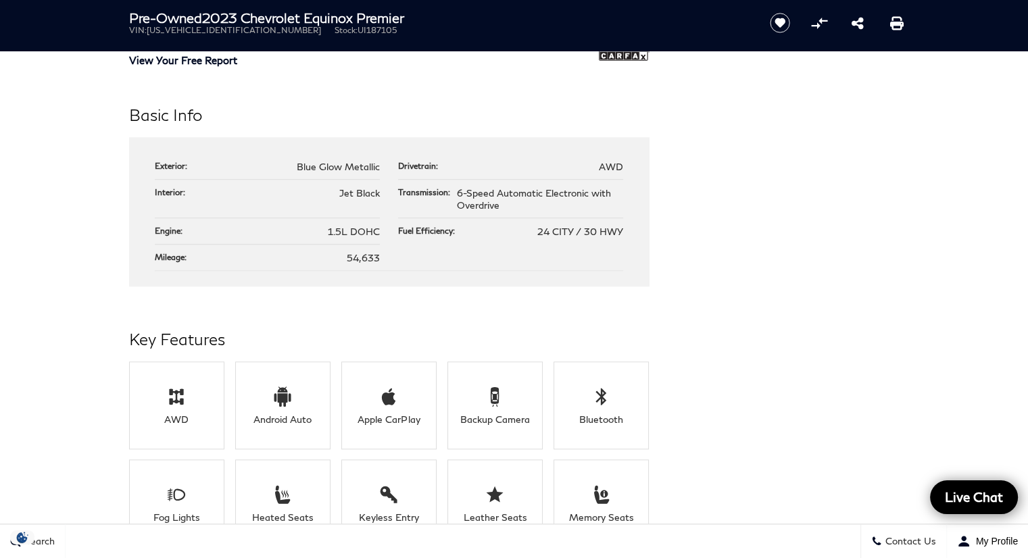
scroll to position [1216, 0]
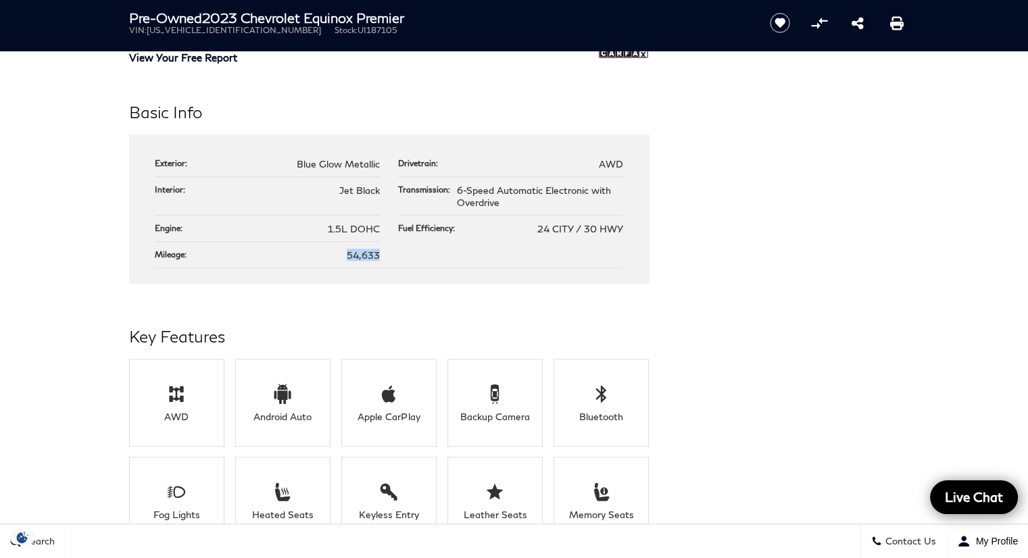
drag, startPoint x: 337, startPoint y: 249, endPoint x: 387, endPoint y: 257, distance: 50.0
click at [387, 257] on ul "Exterior: Blue Glow Metallic Drivetrain: AWD Interior: Jet Black Transmission: …" at bounding box center [389, 210] width 468 height 118
drag, startPoint x: 323, startPoint y: 229, endPoint x: 282, endPoint y: 232, distance: 41.3
click at [386, 233] on ul "Exterior: Blue Glow Metallic Drivetrain: AWD Interior: Jet Black Transmission: …" at bounding box center [389, 210] width 468 height 118
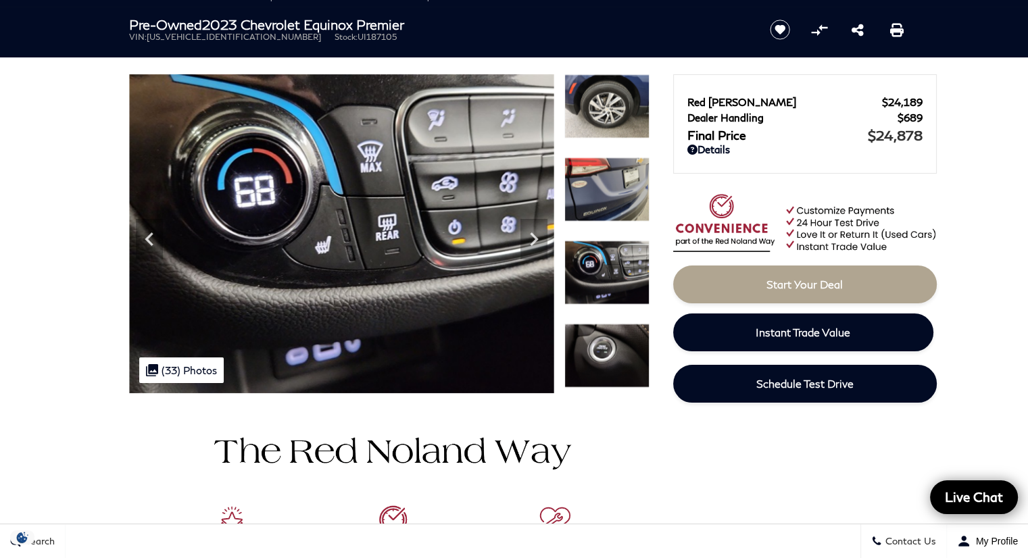
scroll to position [0, 0]
